Goal: Task Accomplishment & Management: Use online tool/utility

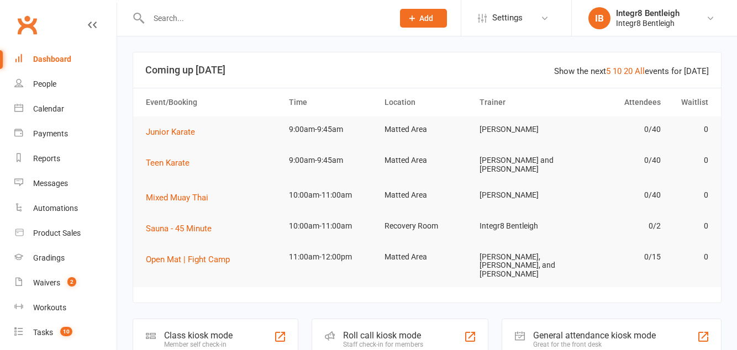
scroll to position [133, 0]
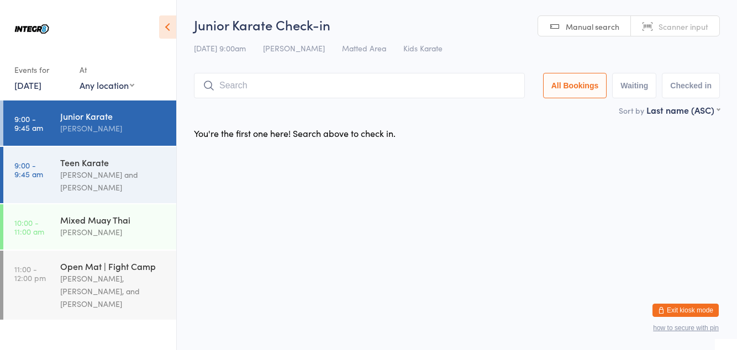
click at [97, 156] on div "Teen Karate" at bounding box center [113, 162] width 107 height 12
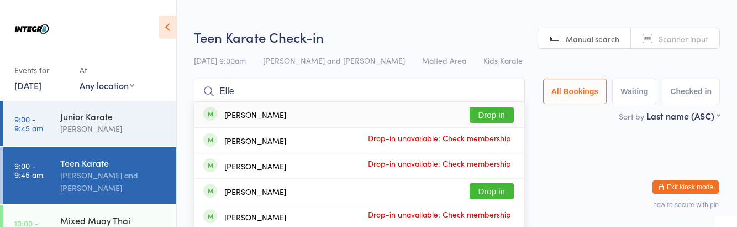
type input "Elle"
click at [504, 102] on div "[PERSON_NAME] Drop in" at bounding box center [359, 114] width 330 height 25
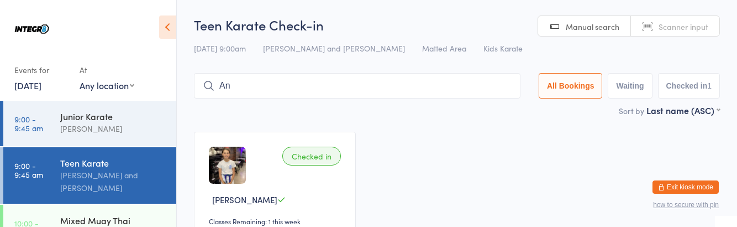
type input "A"
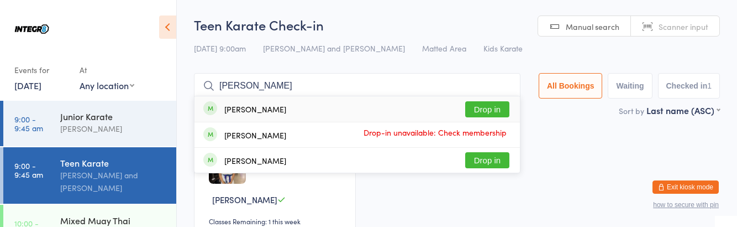
type input "[PERSON_NAME]"
click at [493, 111] on button "Drop in" at bounding box center [487, 109] width 44 height 16
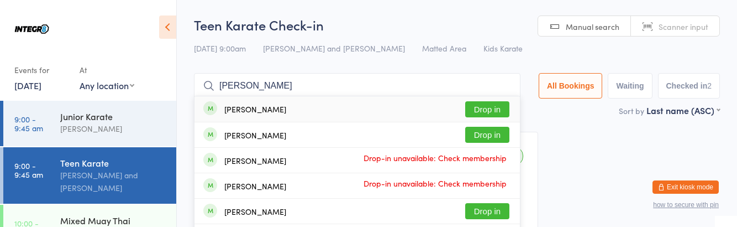
type input "Asher"
click at [498, 112] on button "Drop in" at bounding box center [487, 109] width 44 height 16
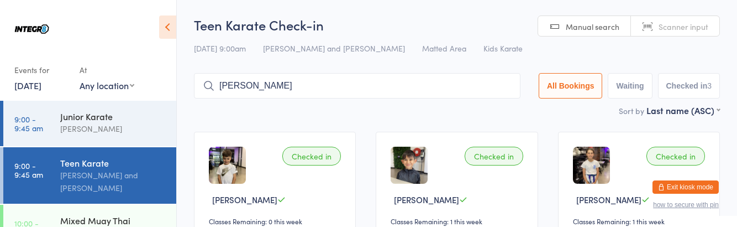
type input "Jim"
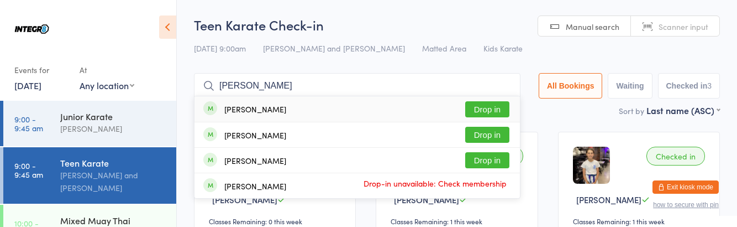
click at [499, 110] on button "Drop in" at bounding box center [487, 109] width 44 height 16
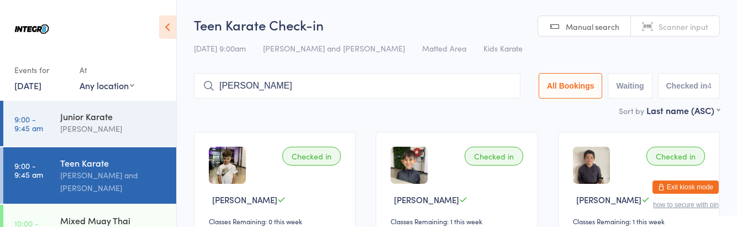
type input "Lucas"
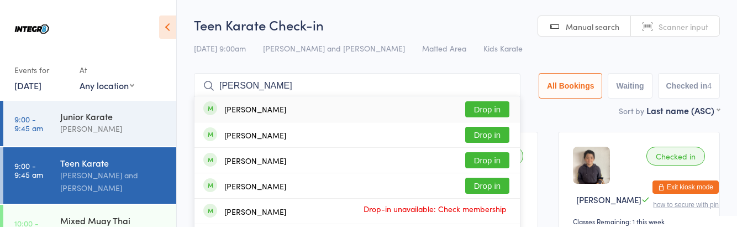
click at [507, 130] on button "Drop in" at bounding box center [487, 135] width 44 height 16
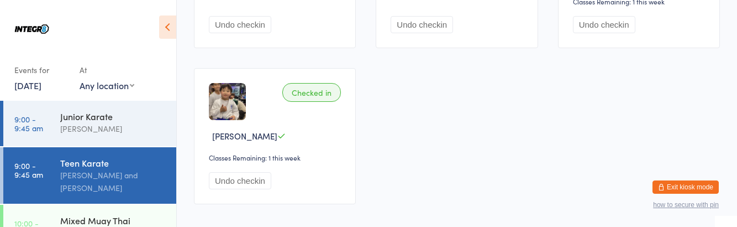
scroll to position [81, 0]
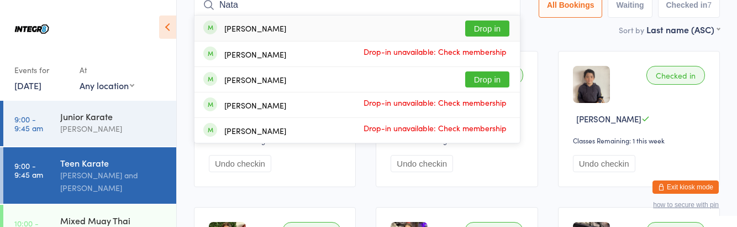
type input "Nata"
click at [308, 83] on div "Natalie Marom-Lalla Drop in" at bounding box center [356, 79] width 325 height 25
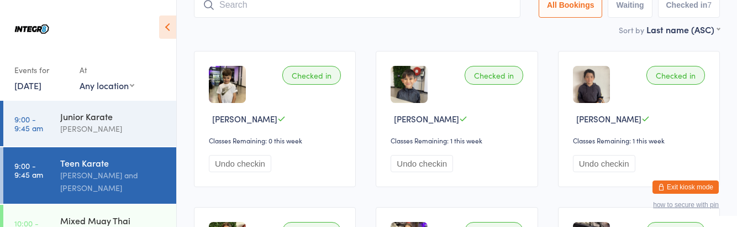
scroll to position [73, 0]
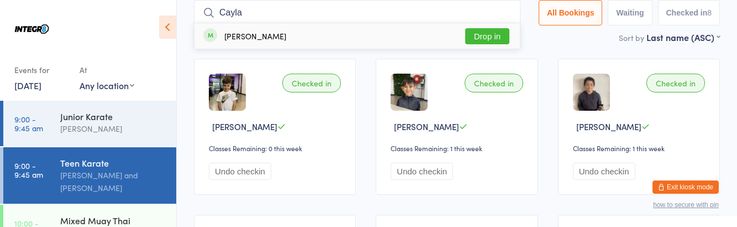
type input "Cayla"
click at [299, 32] on div "Cayla Robb Drop in" at bounding box center [356, 35] width 325 height 25
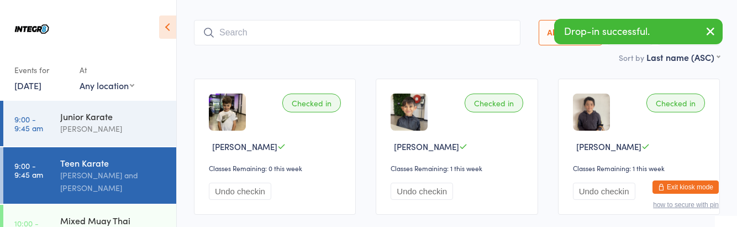
scroll to position [0, 0]
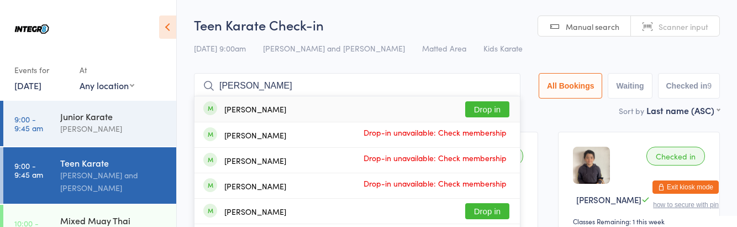
type input "Marcus"
click at [496, 124] on div "Marcus Martello Drop-in unavailable: Check membership" at bounding box center [356, 134] width 325 height 25
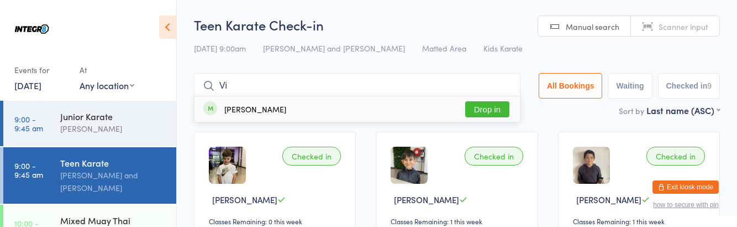
type input "Vi"
click at [491, 112] on button "Drop in" at bounding box center [487, 109] width 44 height 16
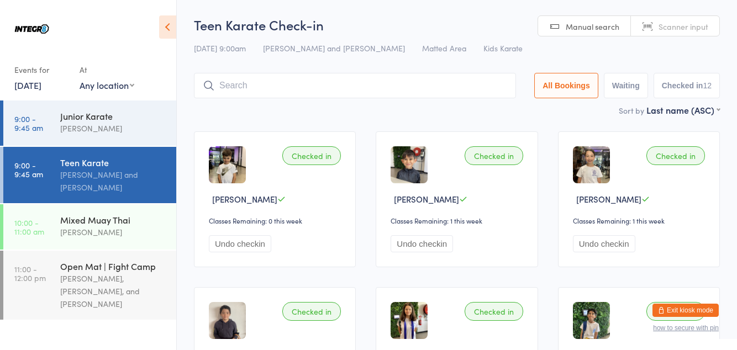
click at [348, 88] on input "search" at bounding box center [355, 85] width 322 height 25
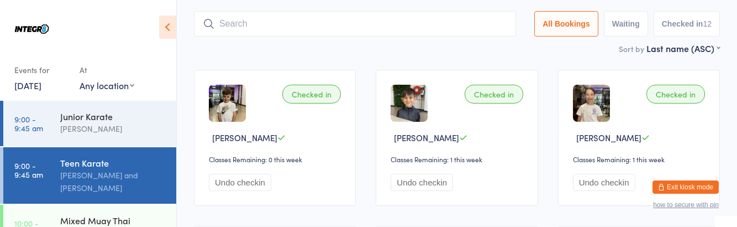
scroll to position [73, 0]
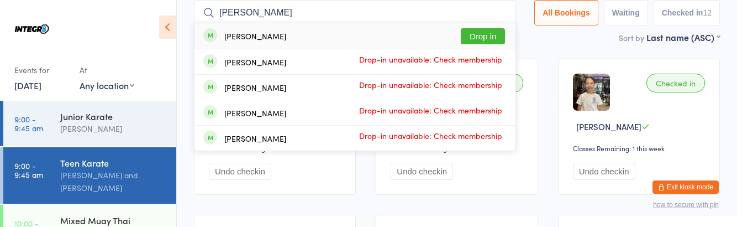
type input "Mason"
click at [493, 36] on button "Drop in" at bounding box center [483, 36] width 44 height 16
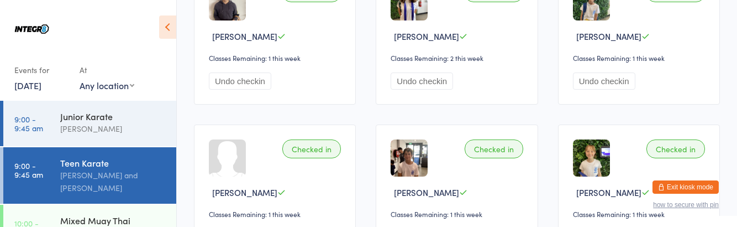
scroll to position [0, 0]
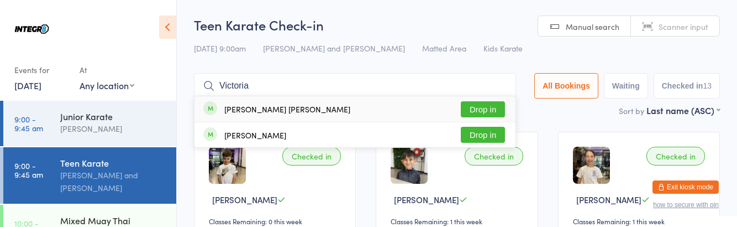
type input "Victoria"
click at [479, 138] on button "Drop in" at bounding box center [483, 135] width 44 height 16
type input "Victoria"
click at [487, 107] on button "Drop in" at bounding box center [483, 109] width 44 height 16
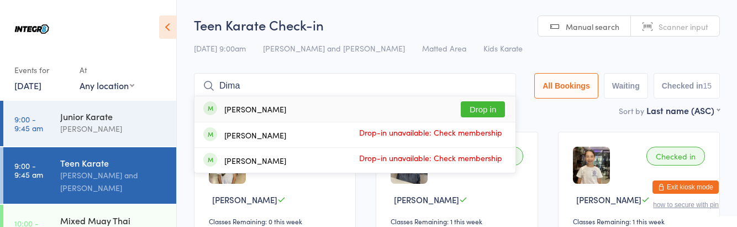
type input "Dima"
click at [482, 113] on button "Drop in" at bounding box center [483, 109] width 44 height 16
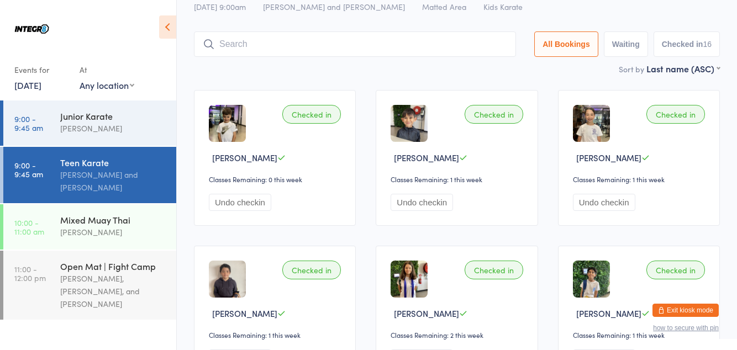
scroll to position [17, 0]
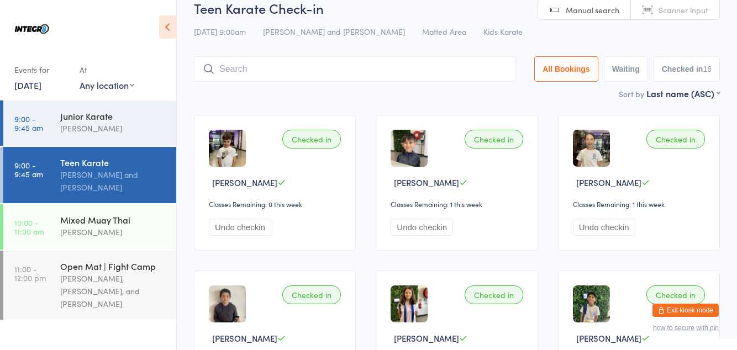
click at [138, 130] on div "[PERSON_NAME]" at bounding box center [113, 128] width 107 height 13
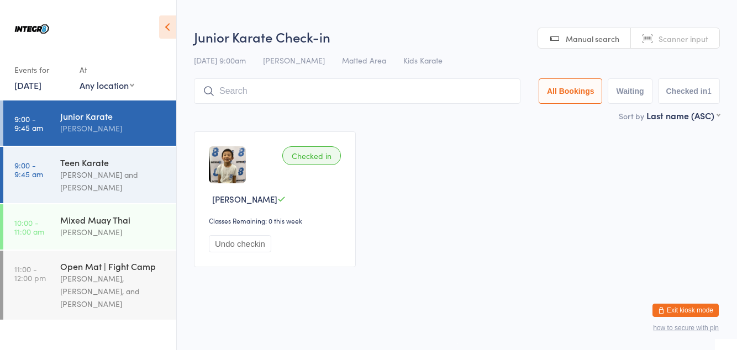
click at [128, 174] on div "[PERSON_NAME] and [PERSON_NAME]" at bounding box center [113, 181] width 107 height 25
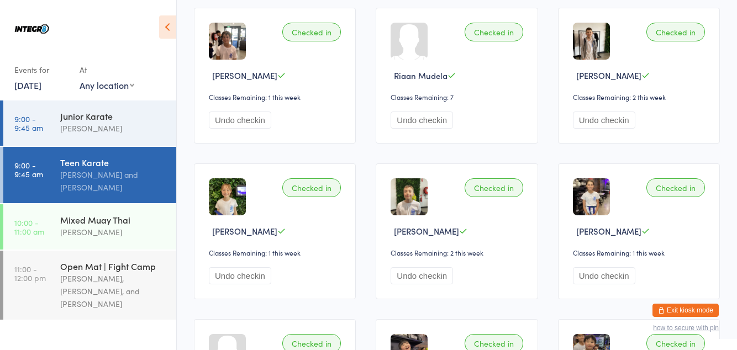
scroll to position [591, 0]
click at [433, 272] on button "Undo checkin" at bounding box center [422, 275] width 62 height 17
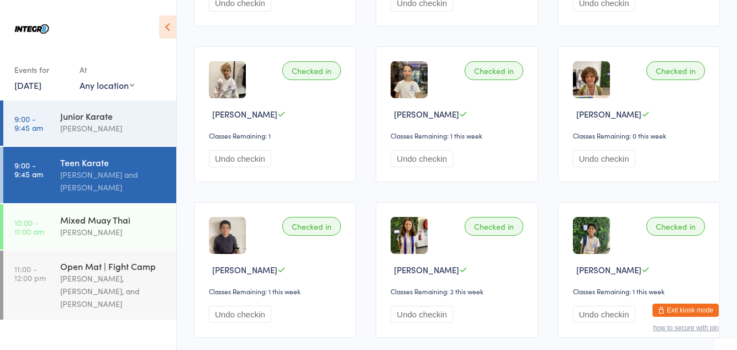
scroll to position [0, 0]
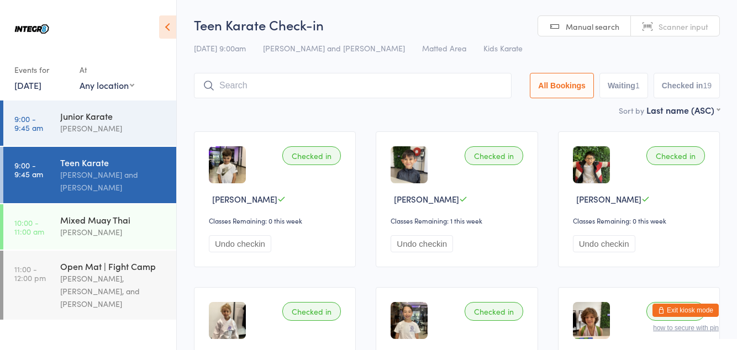
click at [244, 97] on input "search" at bounding box center [353, 85] width 318 height 25
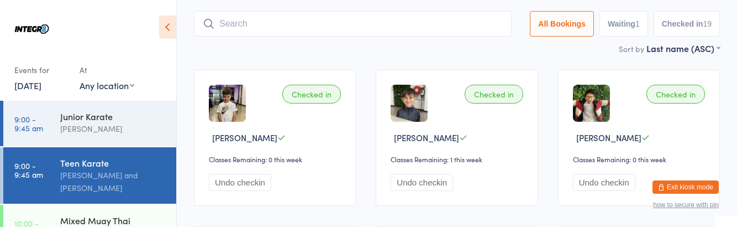
scroll to position [73, 0]
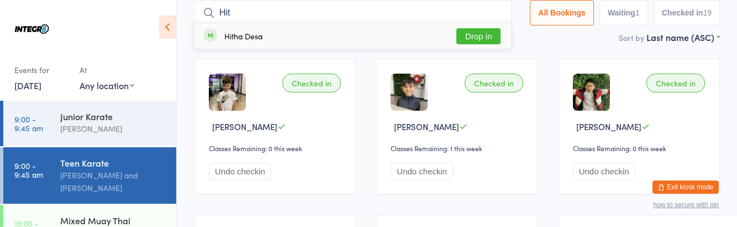
type input "Hit"
click at [491, 37] on button "Drop in" at bounding box center [478, 36] width 44 height 16
